Goal: Information Seeking & Learning: Learn about a topic

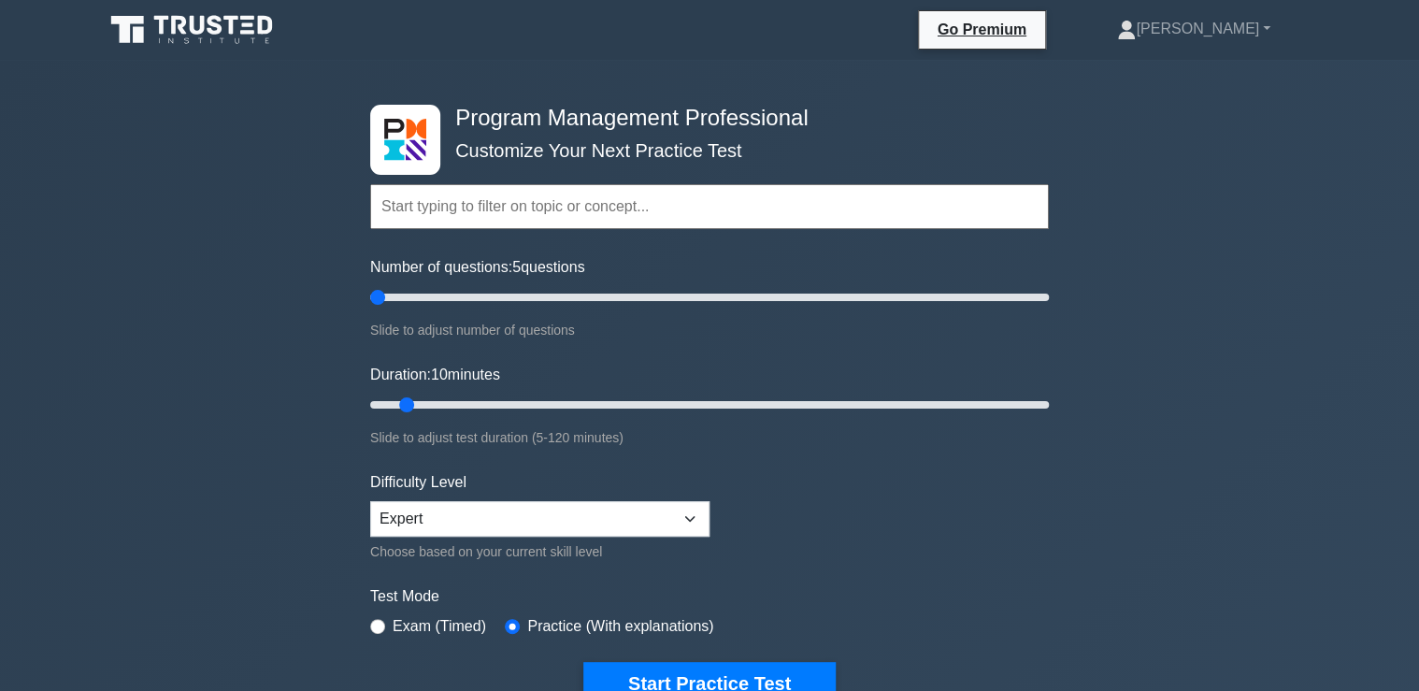
type input "5"
click at [382, 299] on input "Number of questions: 5 questions" at bounding box center [709, 297] width 678 height 22
click at [740, 676] on button "Start Practice Test" at bounding box center [709, 683] width 252 height 43
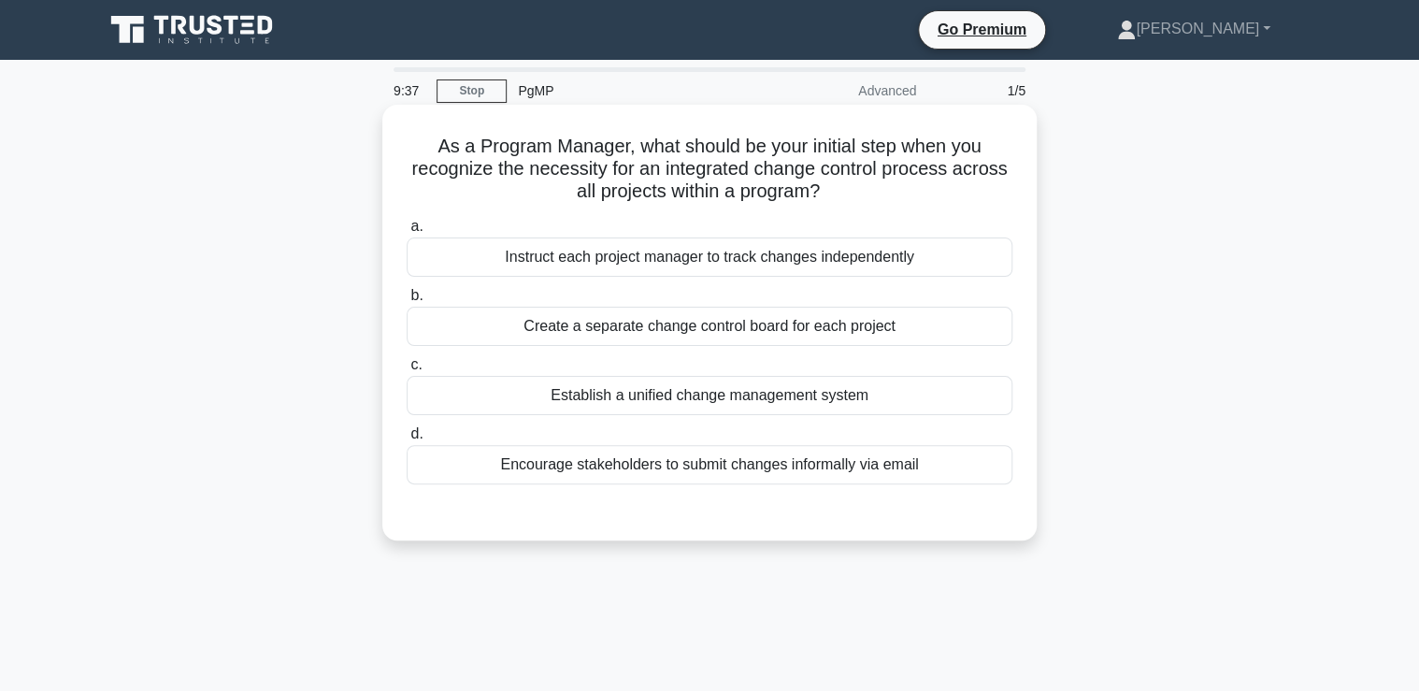
click at [725, 405] on div "Establish a unified change management system" at bounding box center [710, 395] width 606 height 39
click at [407, 371] on input "c. Establish a unified change management system" at bounding box center [407, 365] width 0 height 12
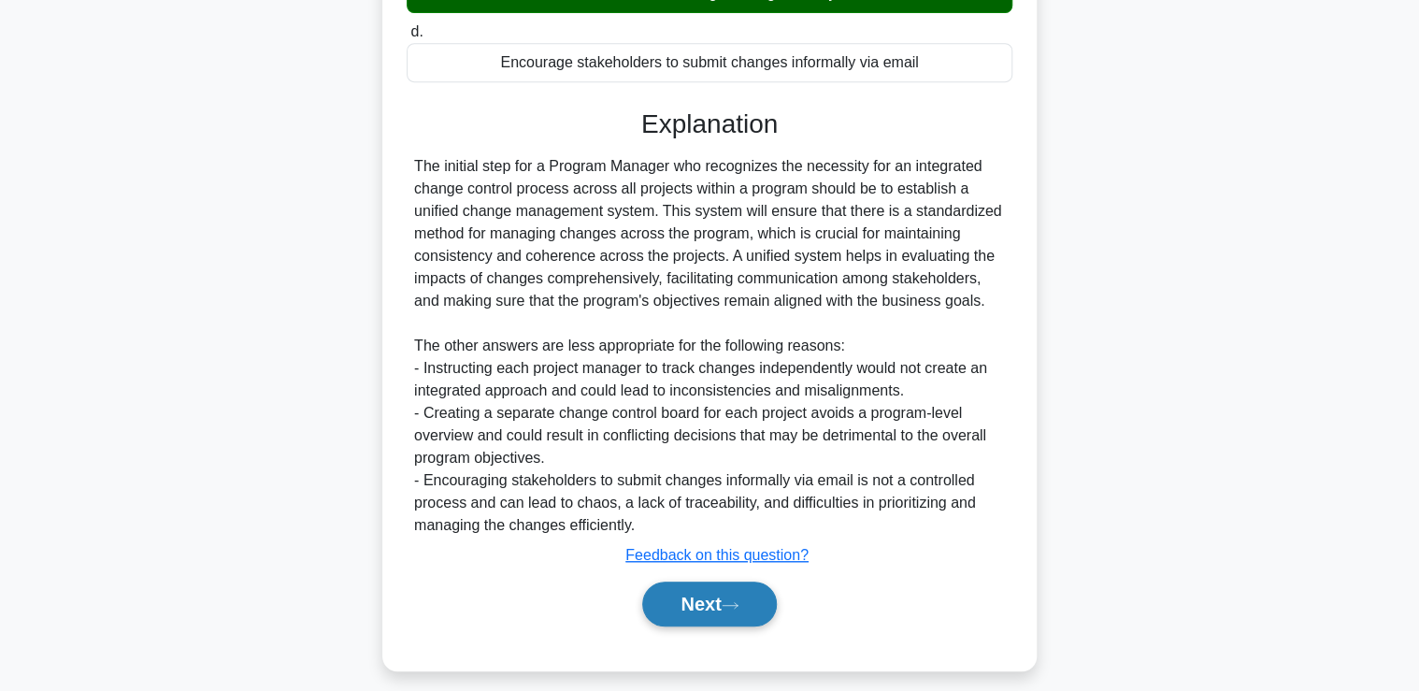
scroll to position [415, 0]
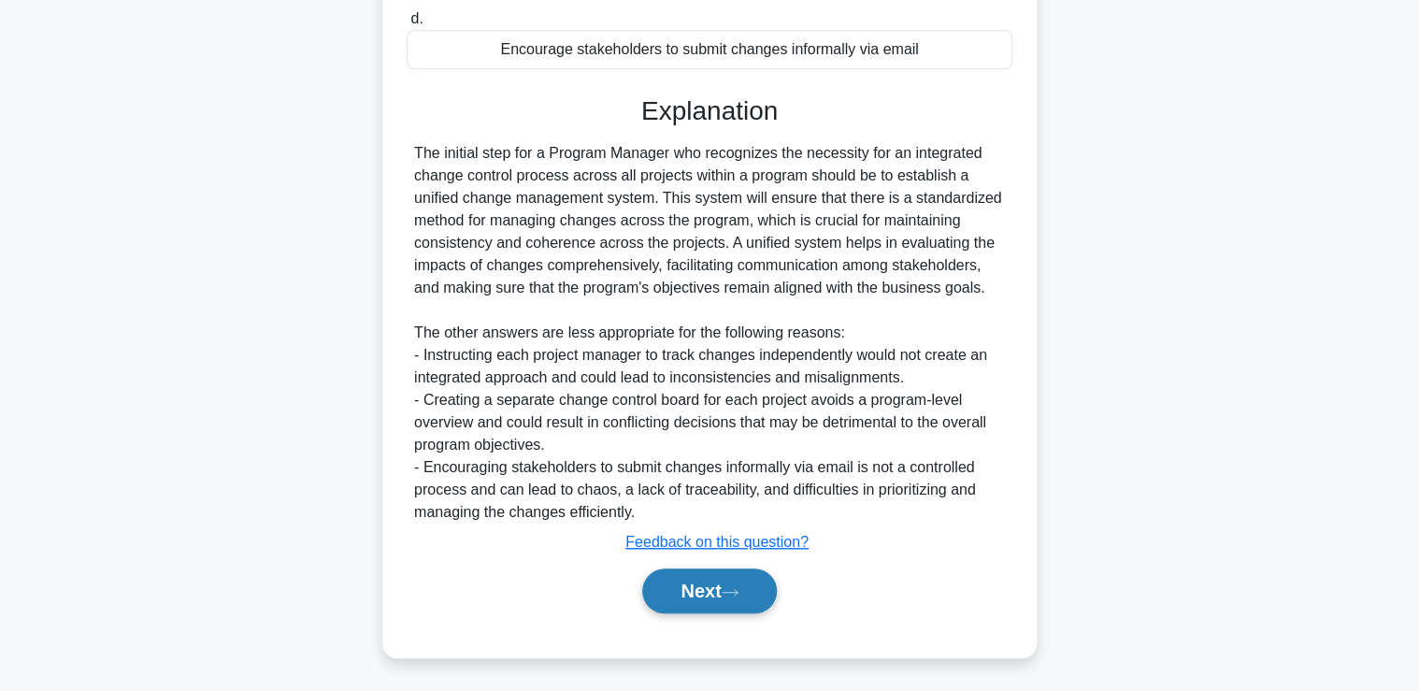
click at [712, 602] on button "Next" at bounding box center [709, 590] width 134 height 45
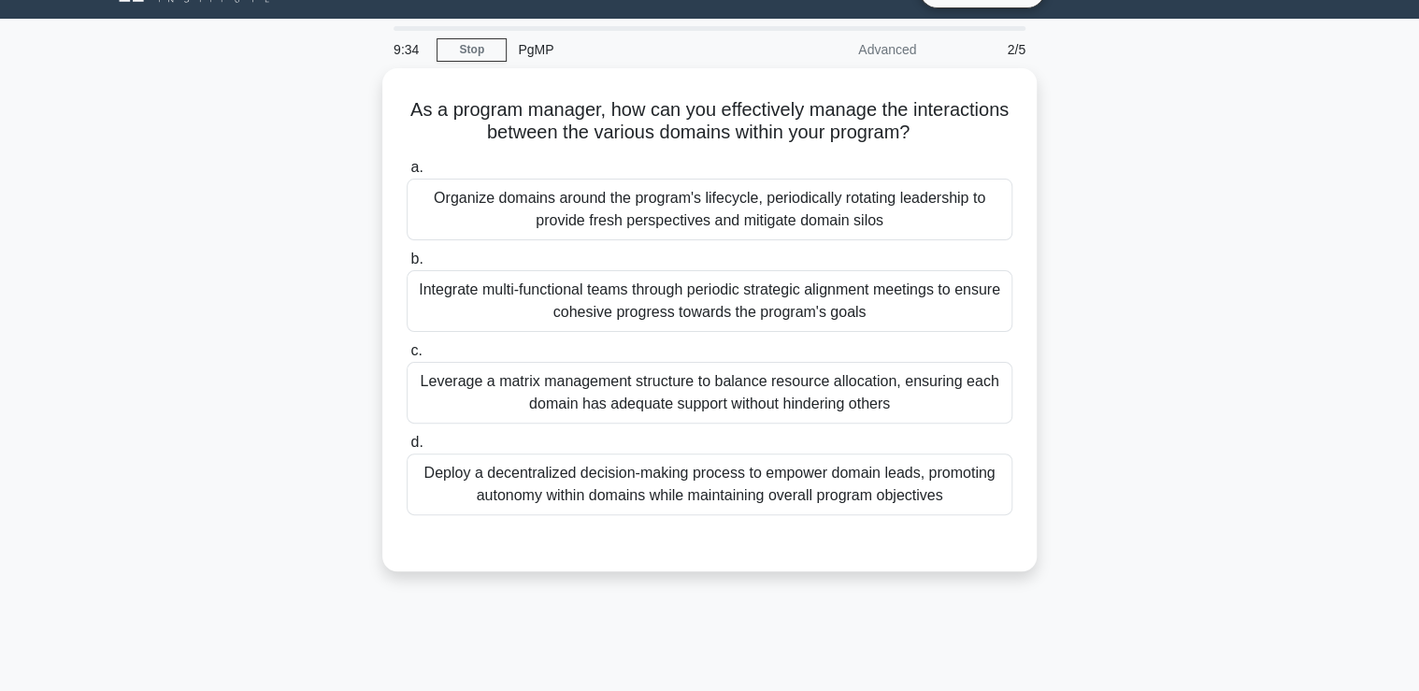
scroll to position [20, 0]
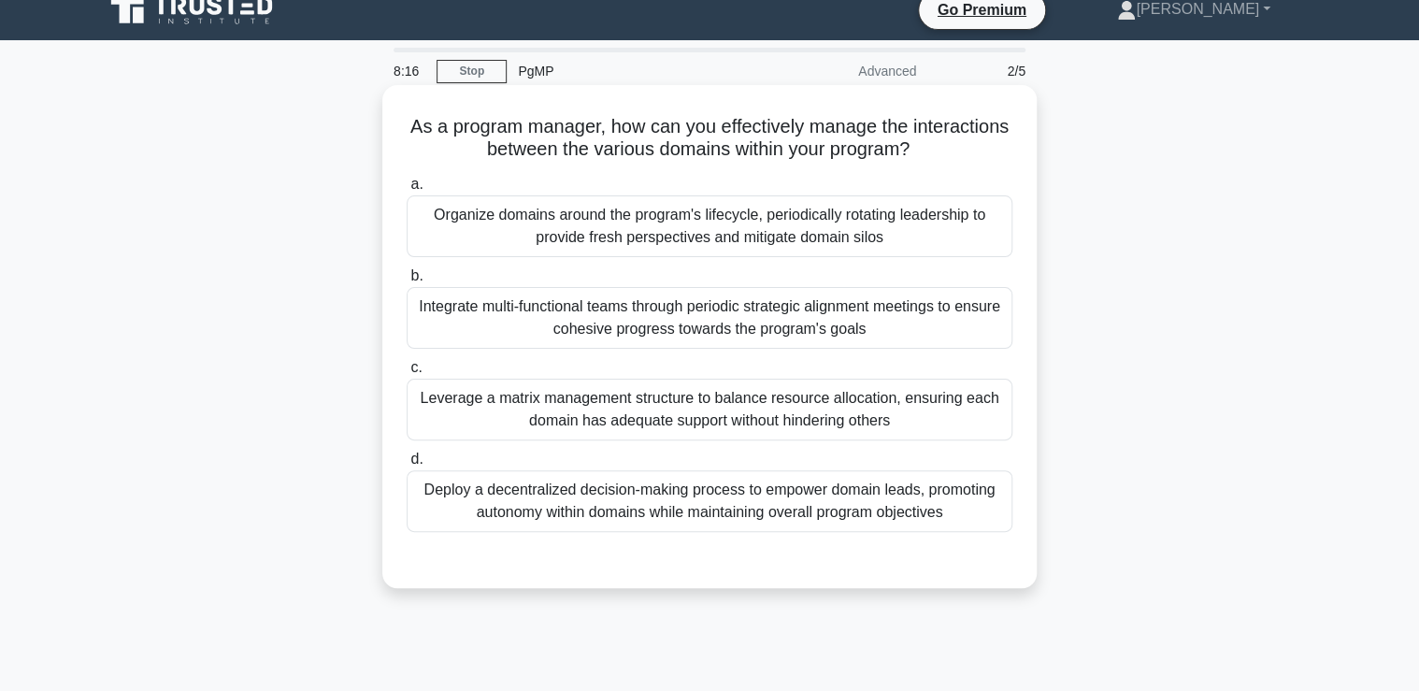
click at [597, 335] on div "Integrate multi-functional teams through periodic strategic alignment meetings …" at bounding box center [710, 318] width 606 height 62
click at [407, 282] on input "b. Integrate multi-functional teams through periodic strategic alignment meetin…" at bounding box center [407, 276] width 0 height 12
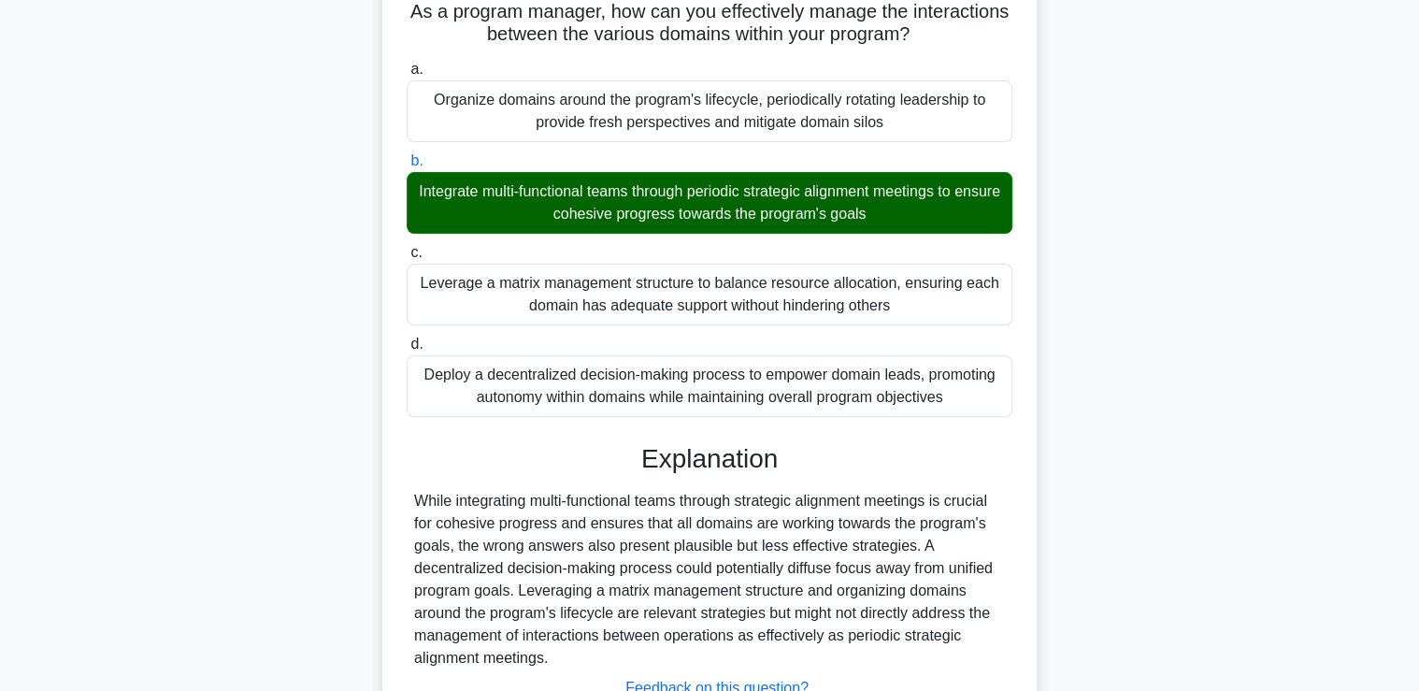
scroll to position [319, 0]
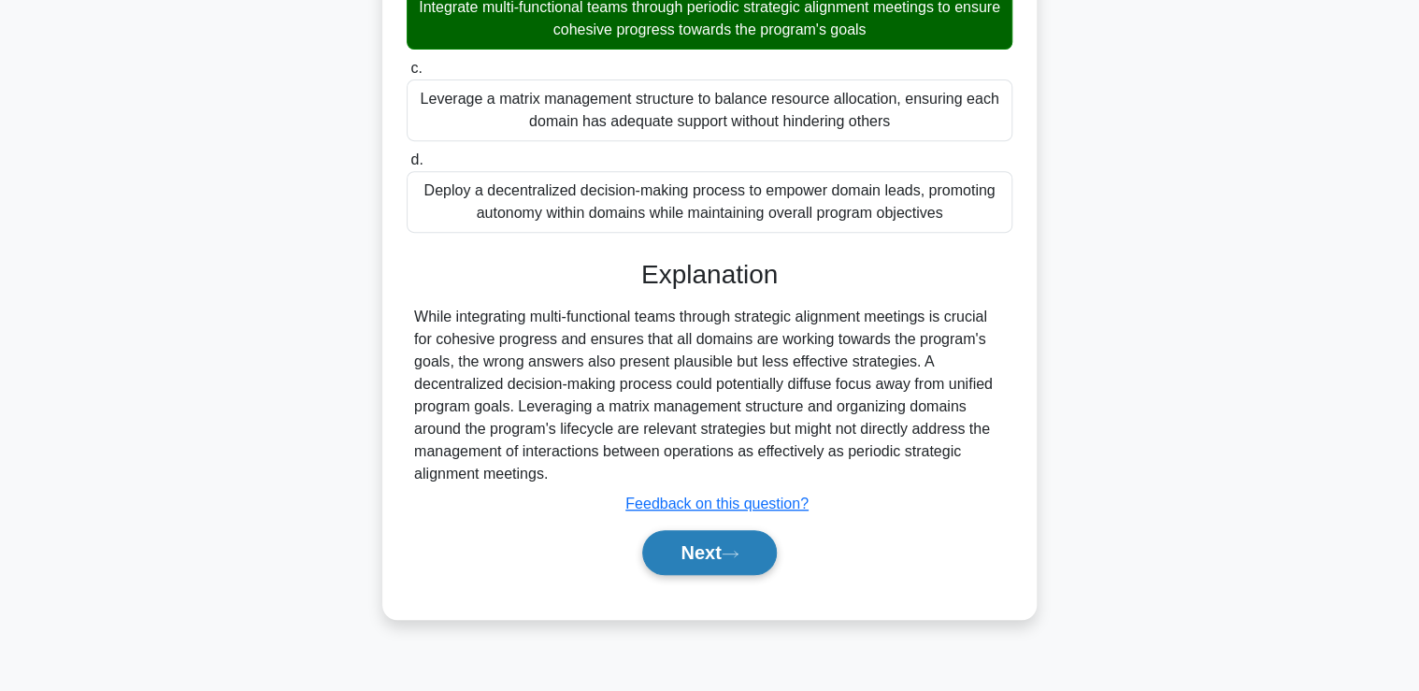
click at [720, 555] on button "Next" at bounding box center [709, 552] width 134 height 45
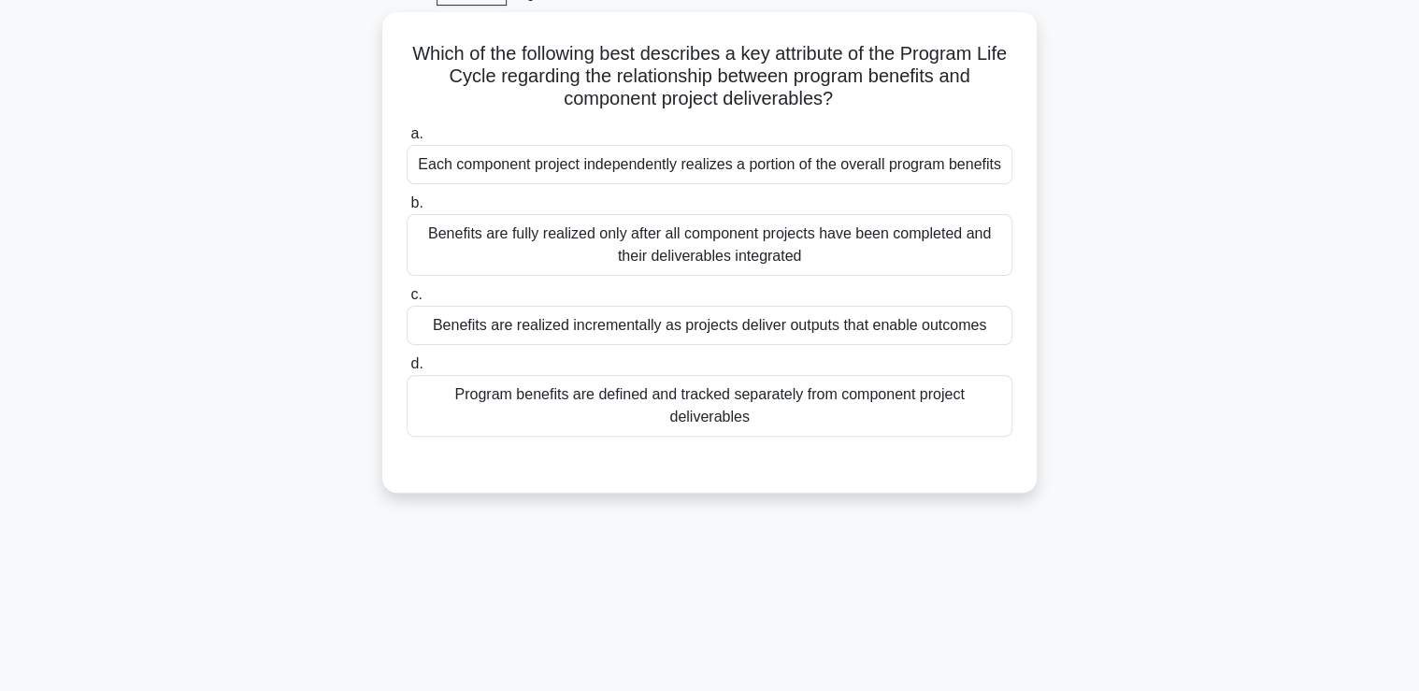
scroll to position [94, 0]
click at [649, 321] on div "Benefits are realized incrementally as projects deliver outputs that enable out…" at bounding box center [710, 323] width 606 height 39
click at [407, 299] on input "c. Benefits are realized incrementally as projects deliver outputs that enable …" at bounding box center [407, 293] width 0 height 12
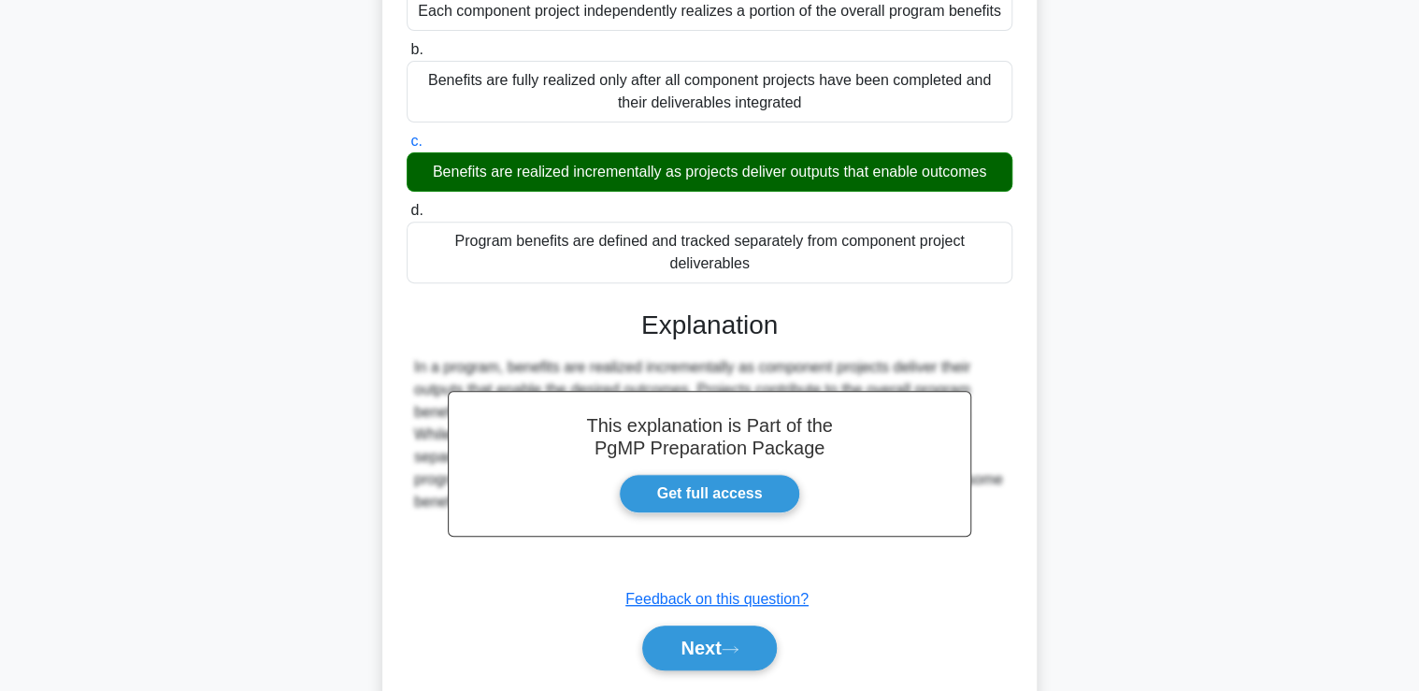
scroll to position [319, 0]
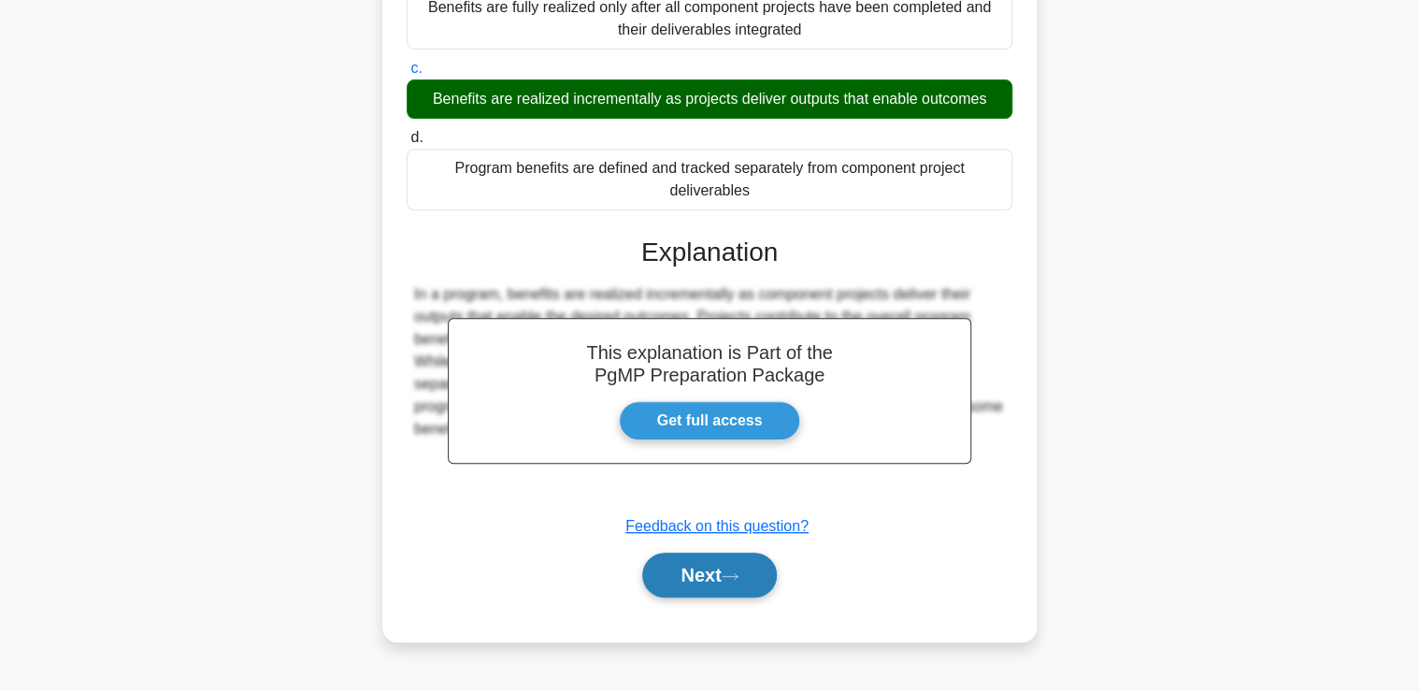
click at [715, 576] on button "Next" at bounding box center [709, 574] width 134 height 45
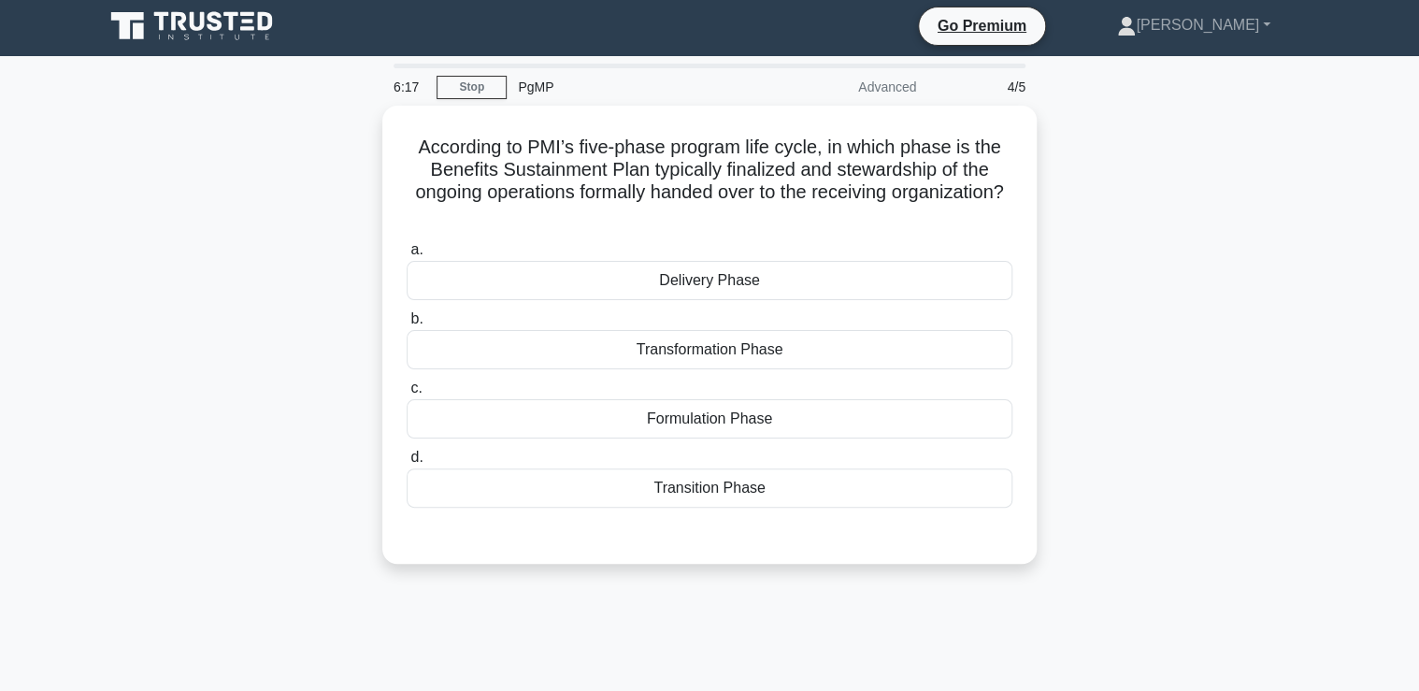
scroll to position [0, 0]
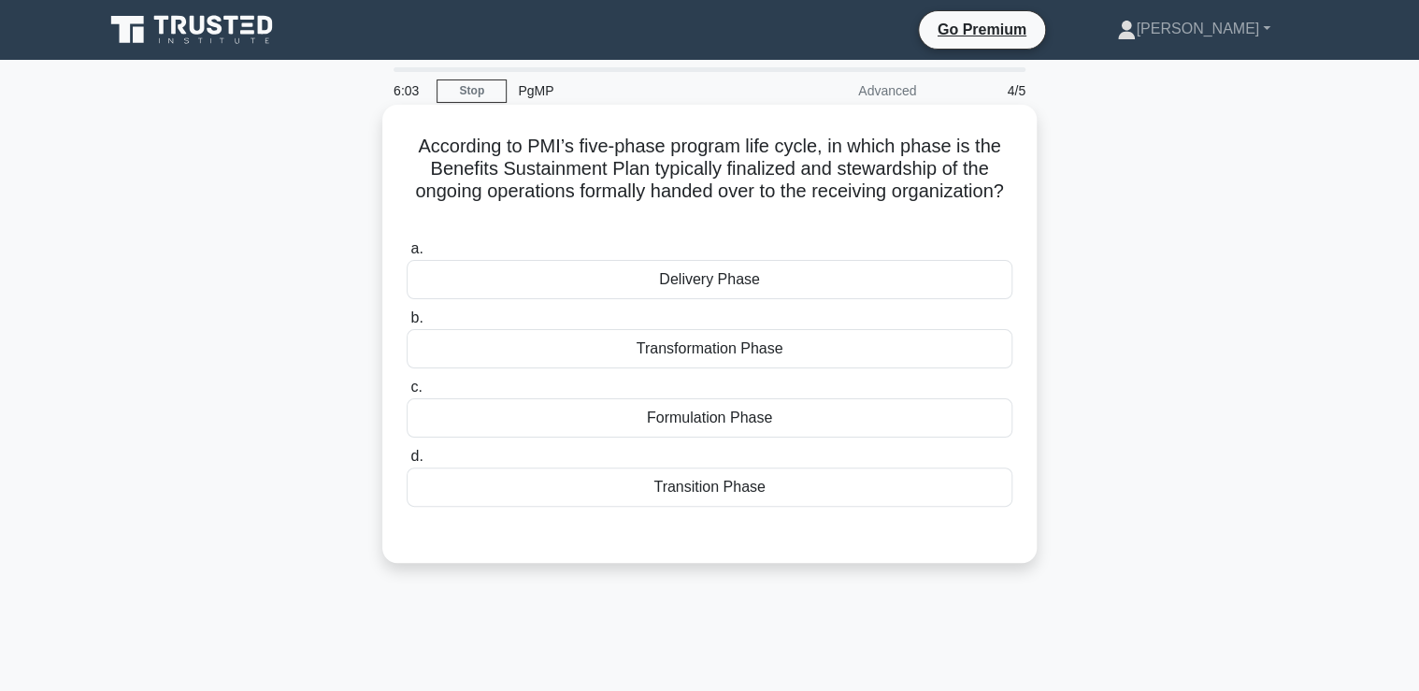
click at [728, 500] on div "Transition Phase" at bounding box center [710, 486] width 606 height 39
click at [407, 463] on input "d. Transition Phase" at bounding box center [407, 456] width 0 height 12
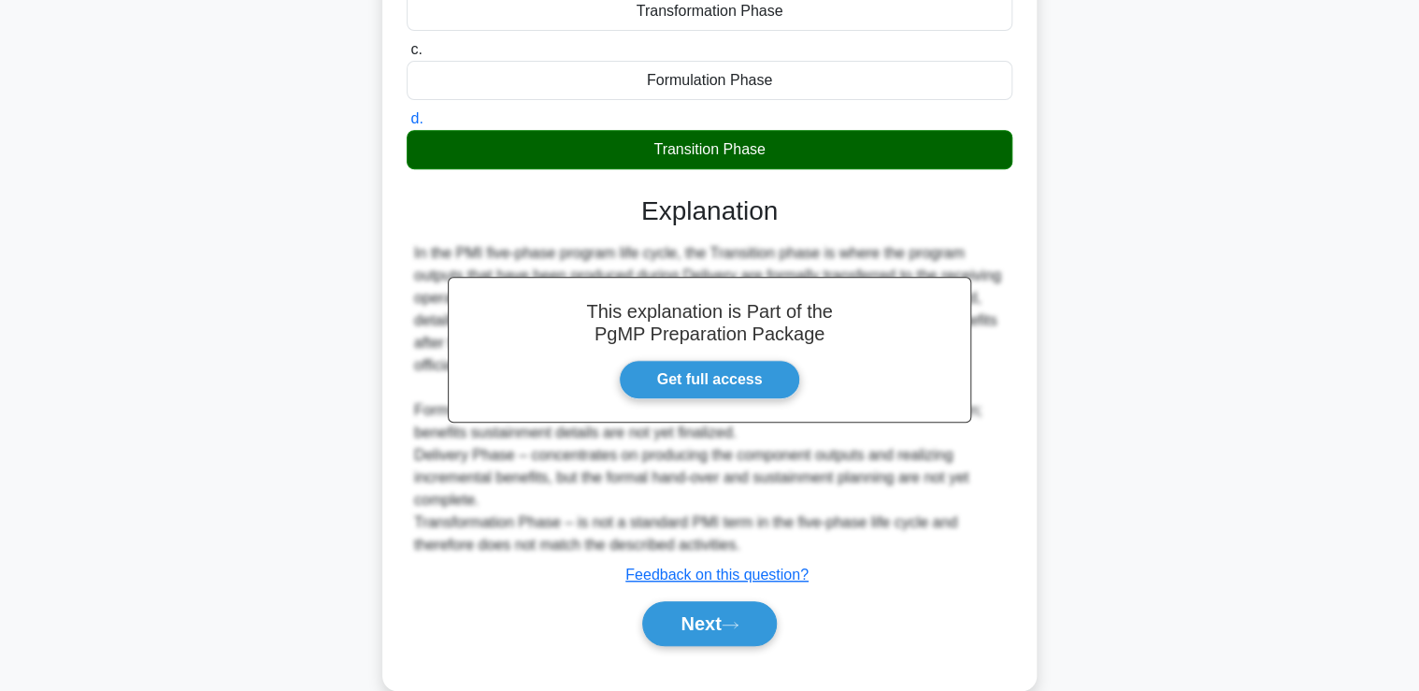
scroll to position [370, 0]
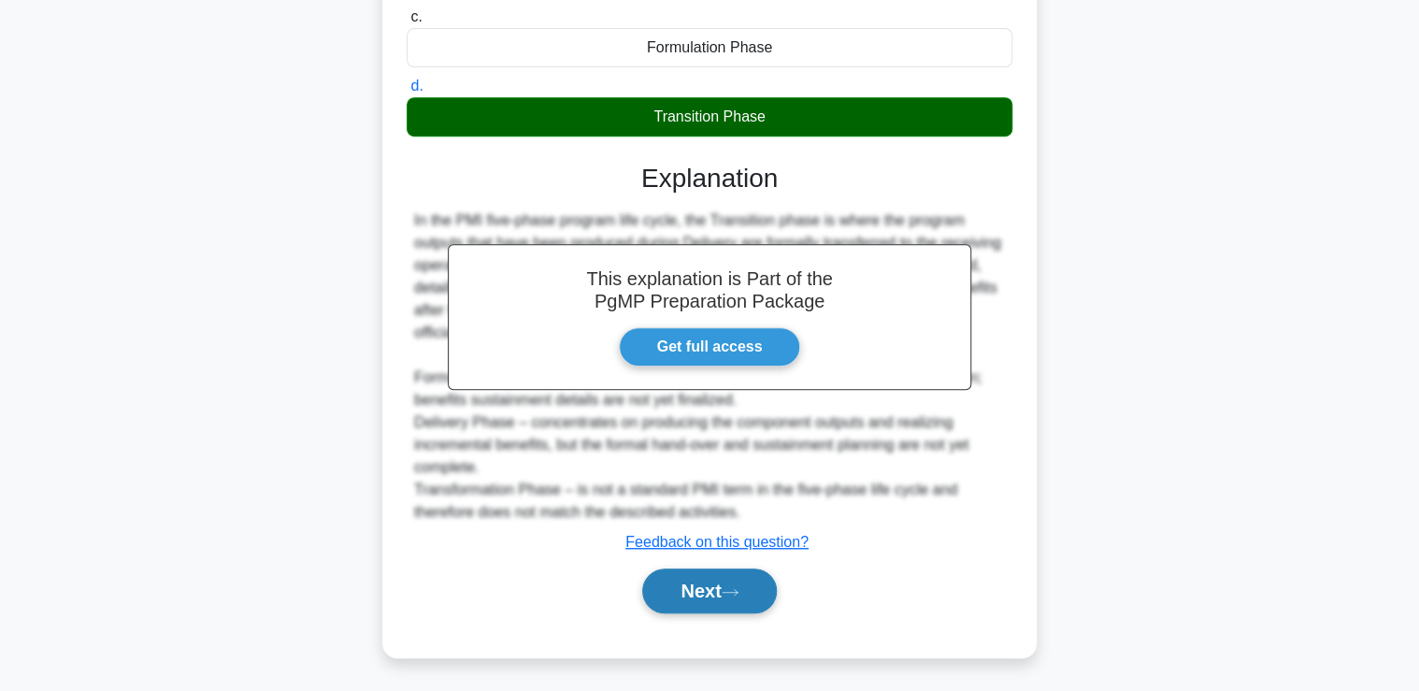
click at [729, 593] on icon at bounding box center [729, 592] width 17 height 10
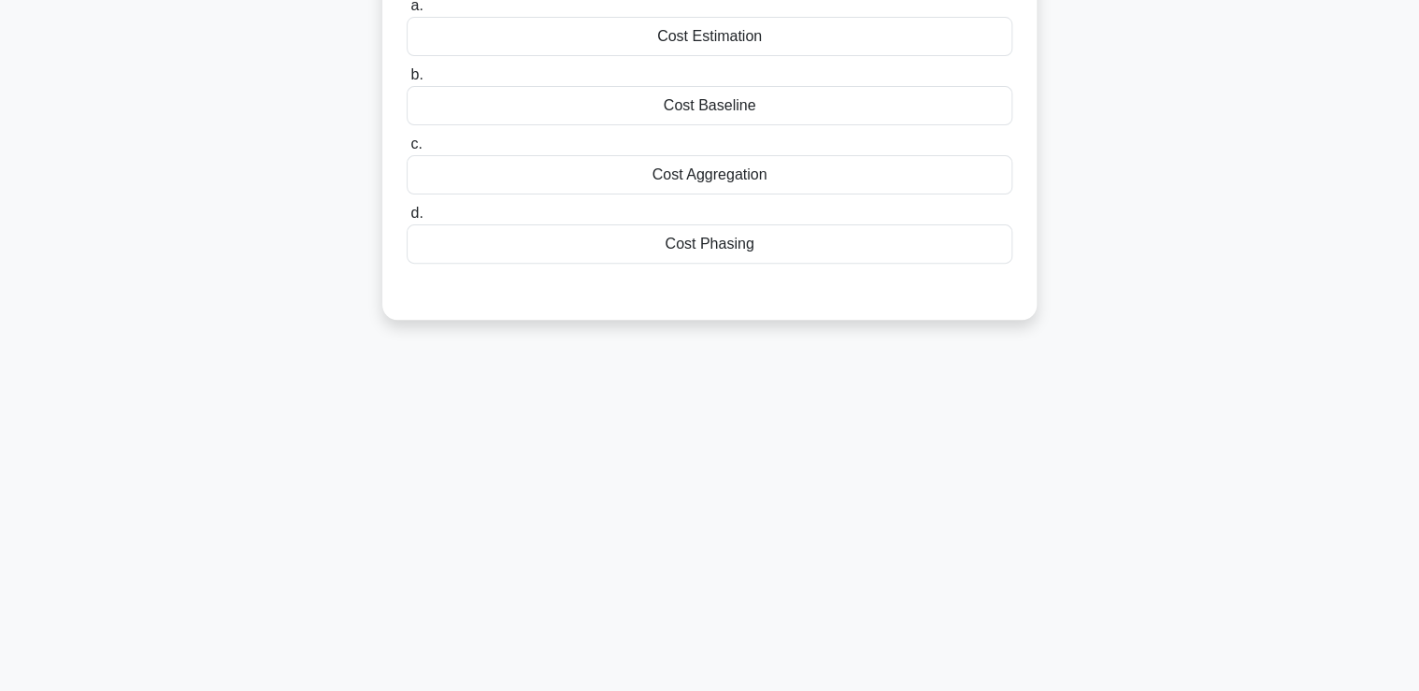
scroll to position [94, 0]
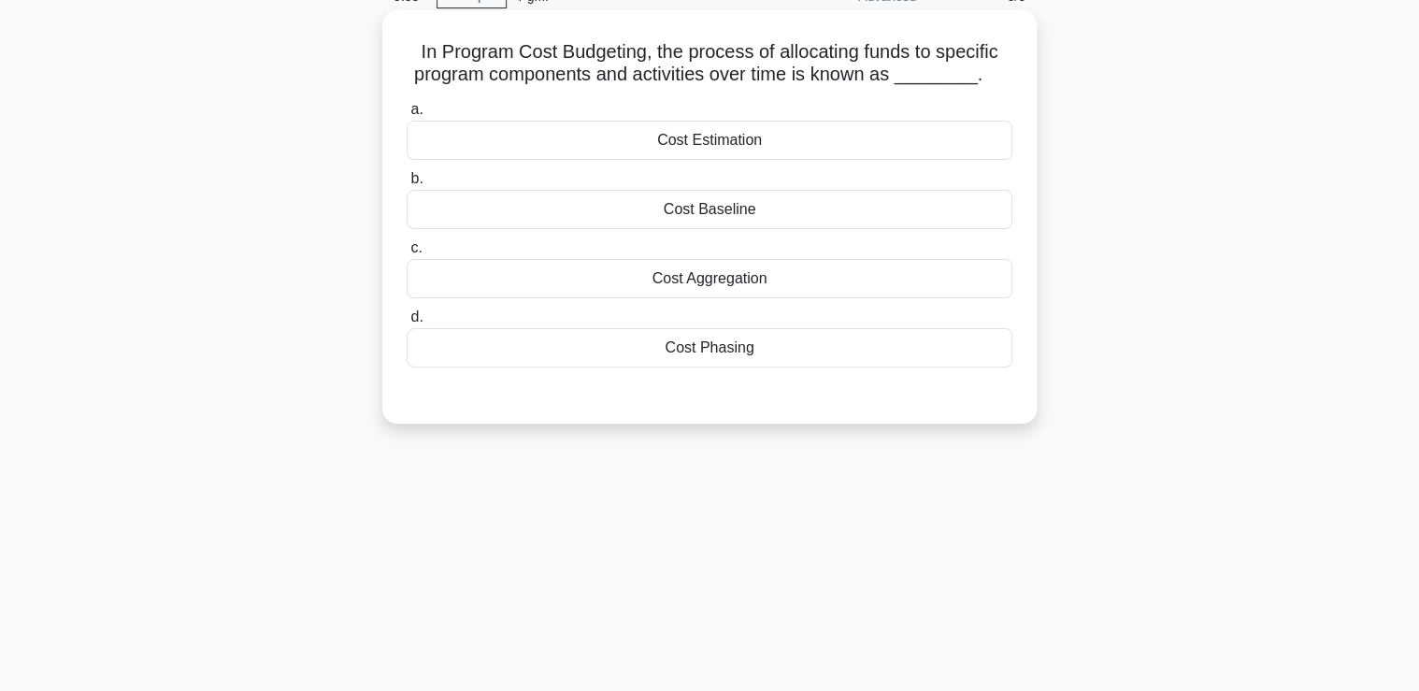
click at [751, 346] on div "Cost Phasing" at bounding box center [710, 347] width 606 height 39
click at [407, 323] on input "d. Cost Phasing" at bounding box center [407, 317] width 0 height 12
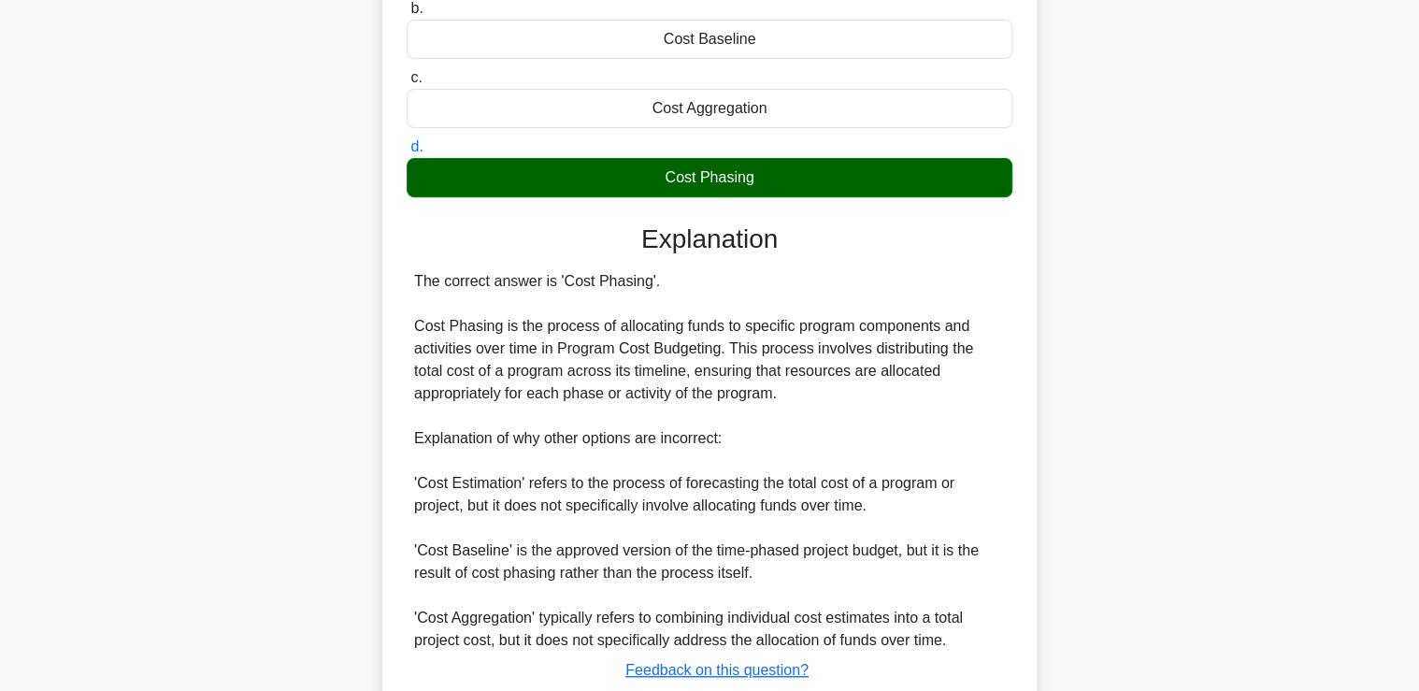
scroll to position [392, 0]
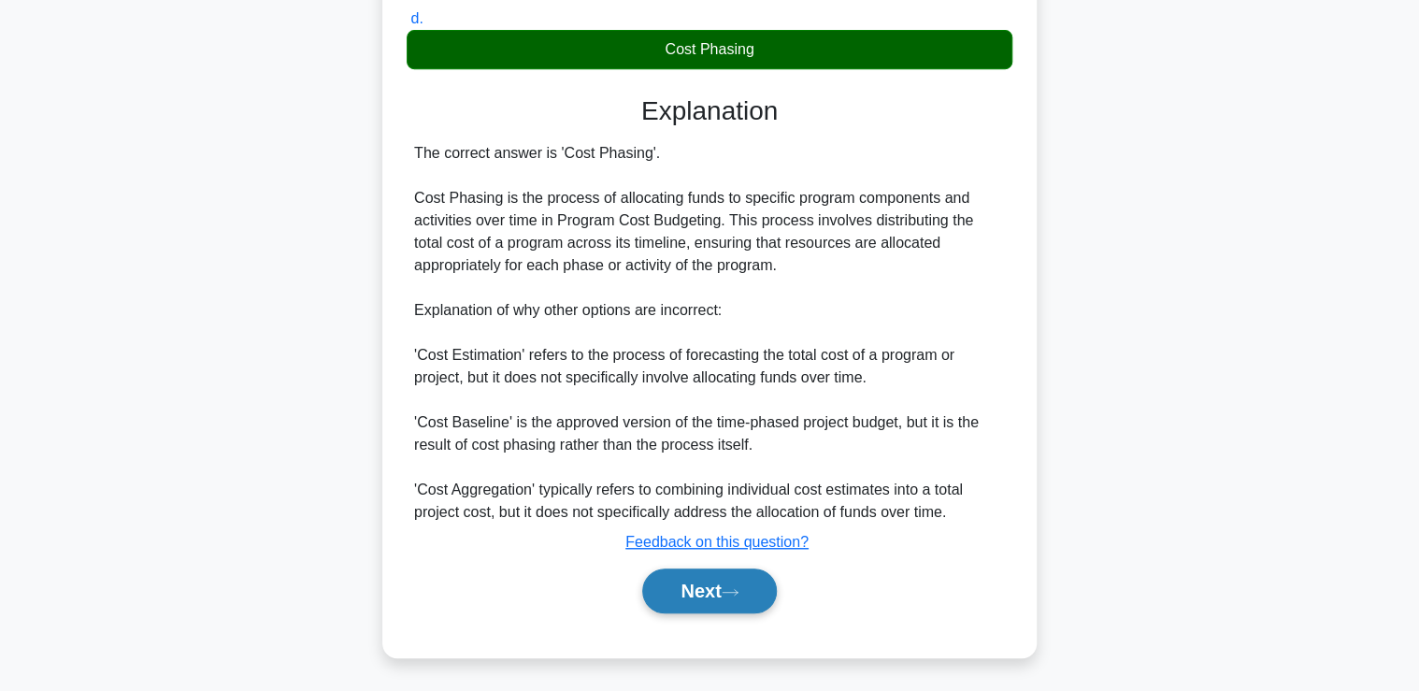
click at [680, 591] on button "Next" at bounding box center [709, 590] width 134 height 45
